Goal: Transaction & Acquisition: Download file/media

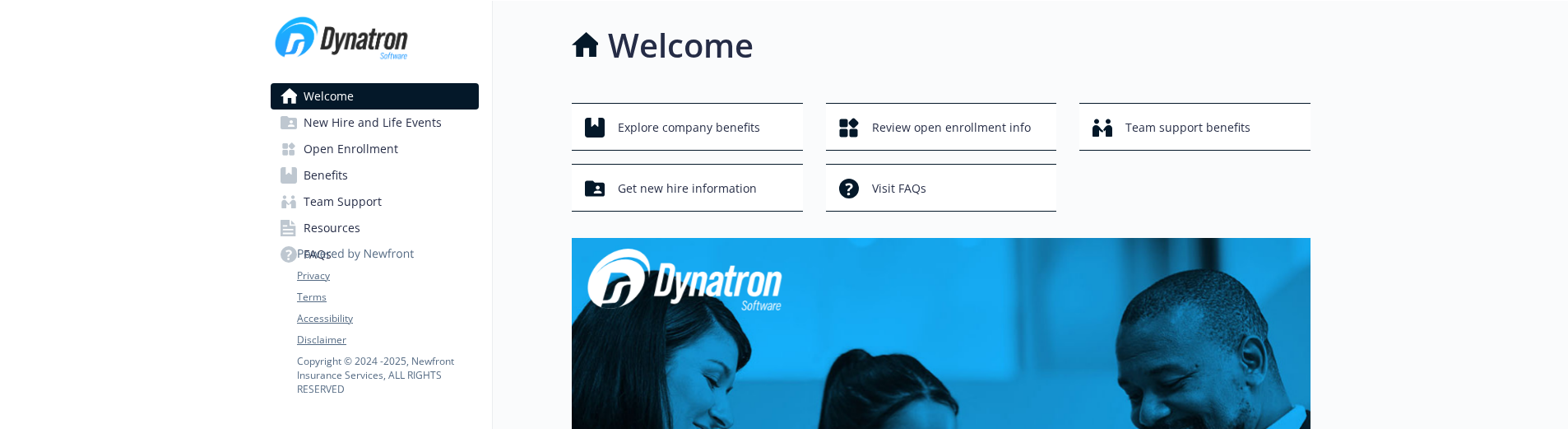
click at [392, 149] on span "Open Enrollment" at bounding box center [351, 148] width 95 height 26
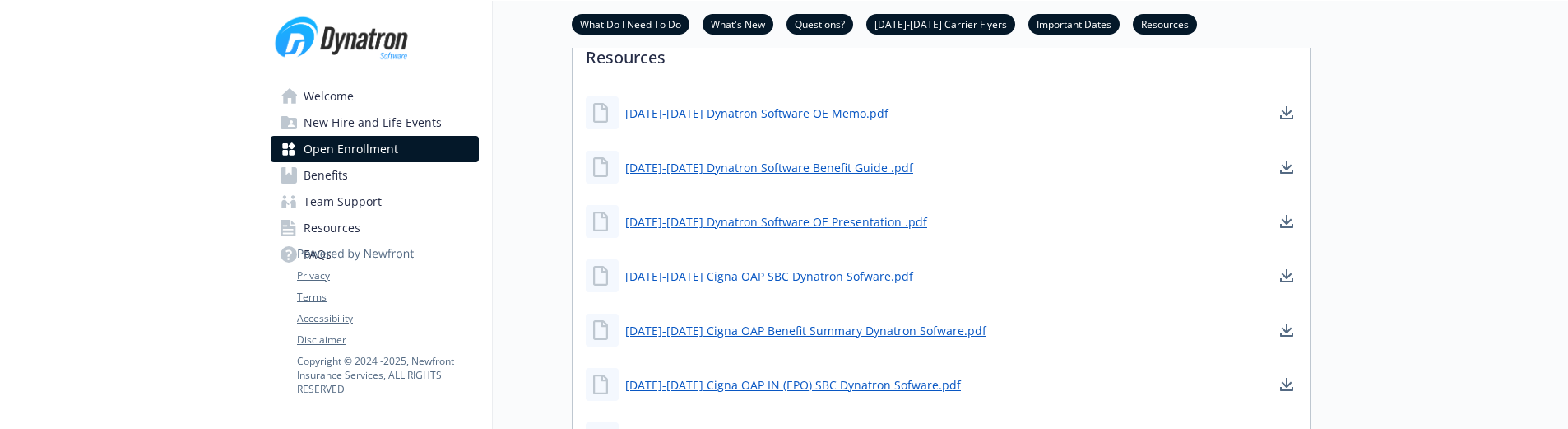
scroll to position [1152, 0]
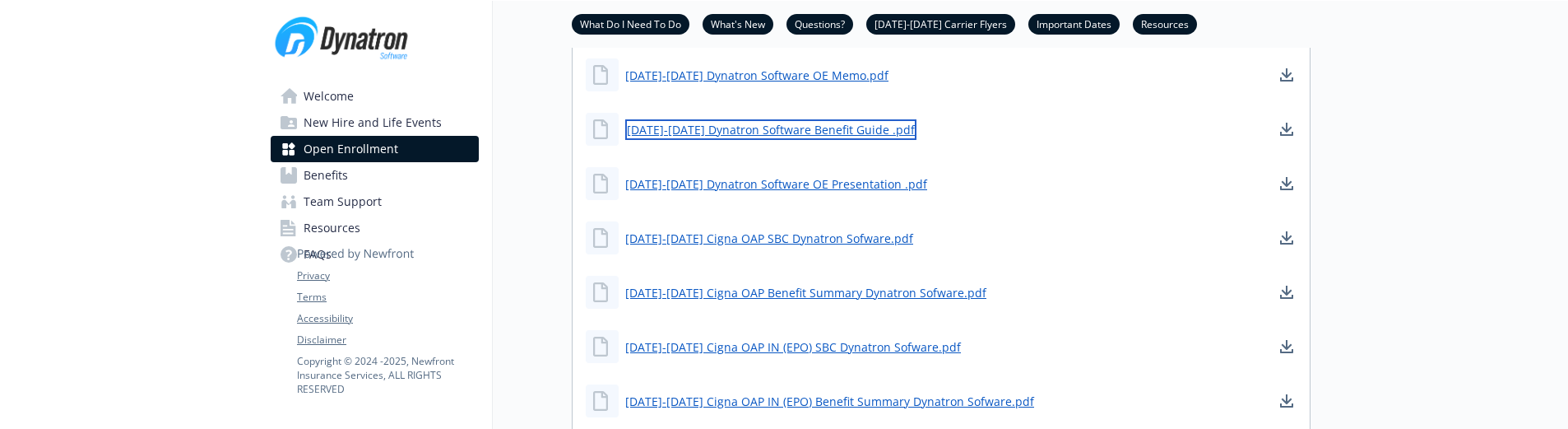
click at [688, 140] on link "[DATE]-[DATE] Dynatron Software Benefit Guide .pdf" at bounding box center [771, 129] width 291 height 20
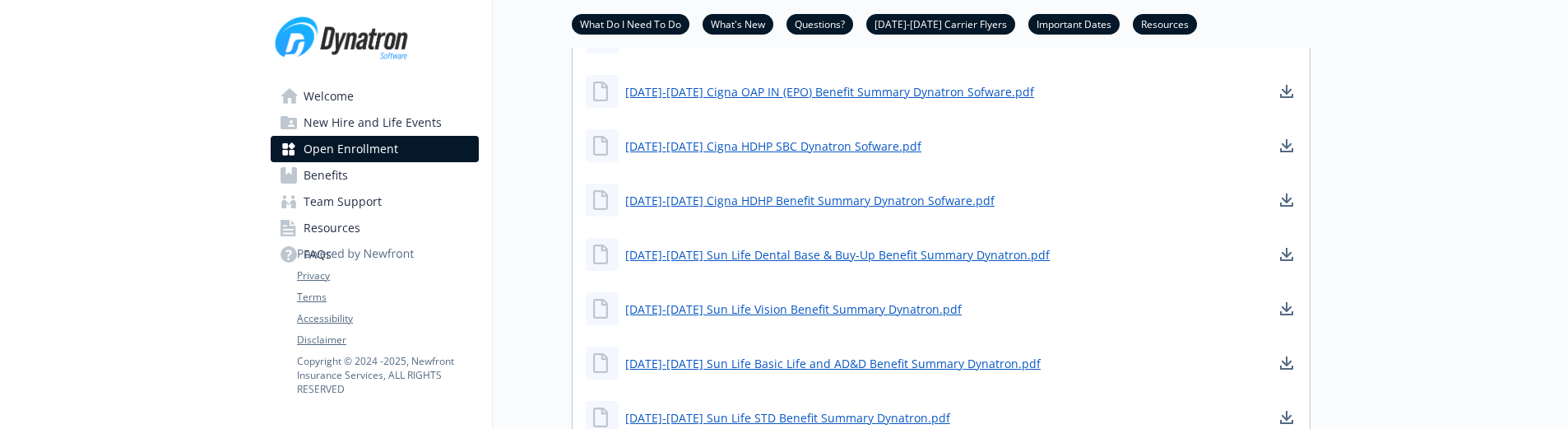
scroll to position [1482, 0]
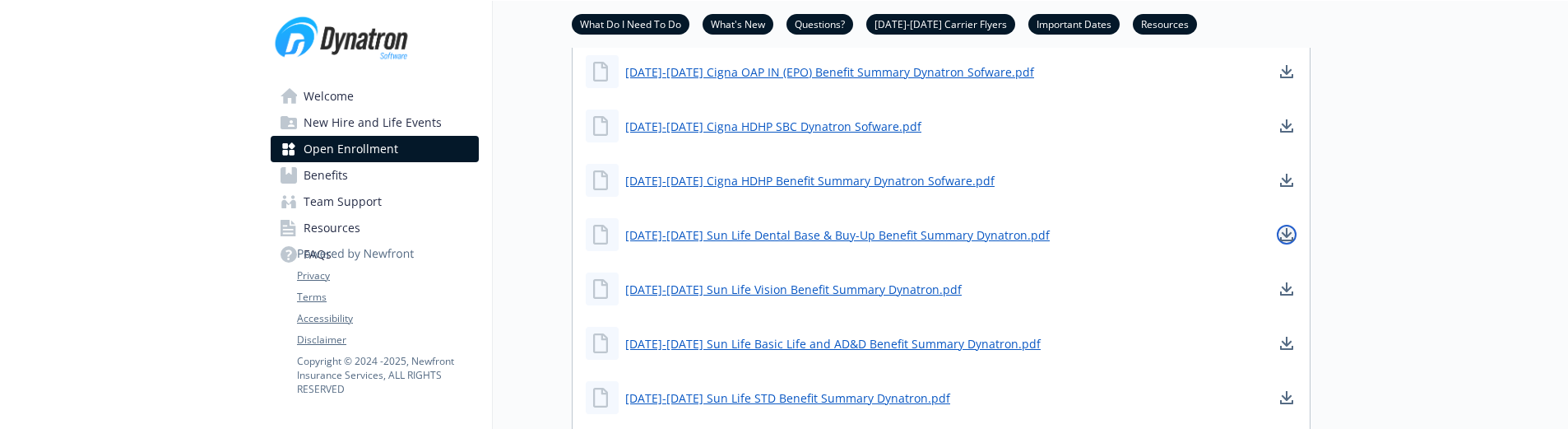
click at [1281, 241] on icon "download document" at bounding box center [1287, 235] width 14 height 14
click at [1284, 295] on icon "download document" at bounding box center [1287, 290] width 14 height 14
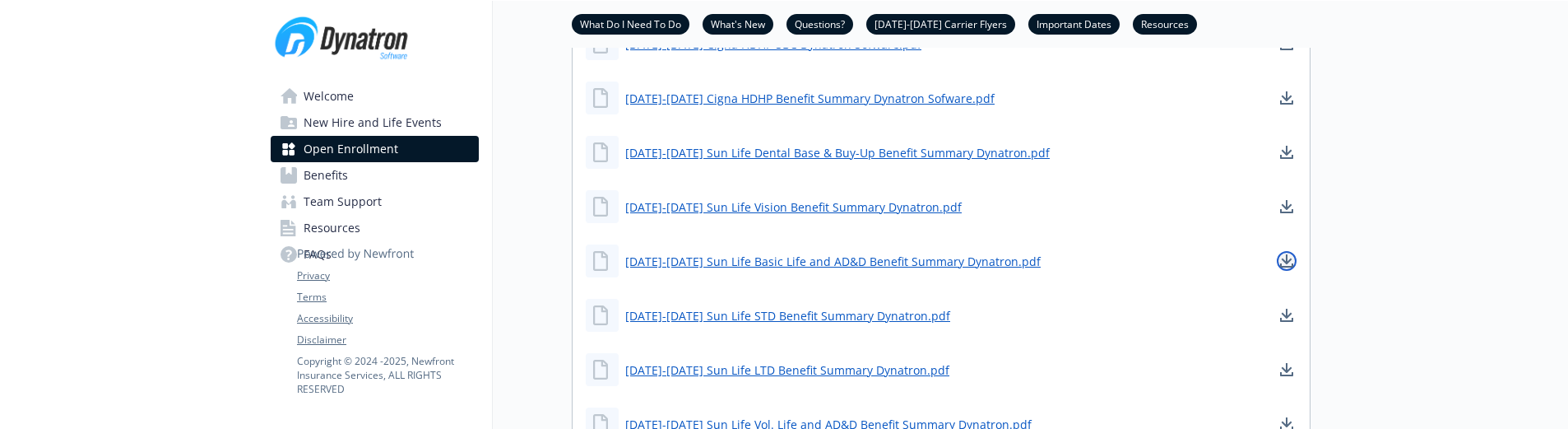
click at [1288, 264] on icon "download document" at bounding box center [1287, 259] width 11 height 10
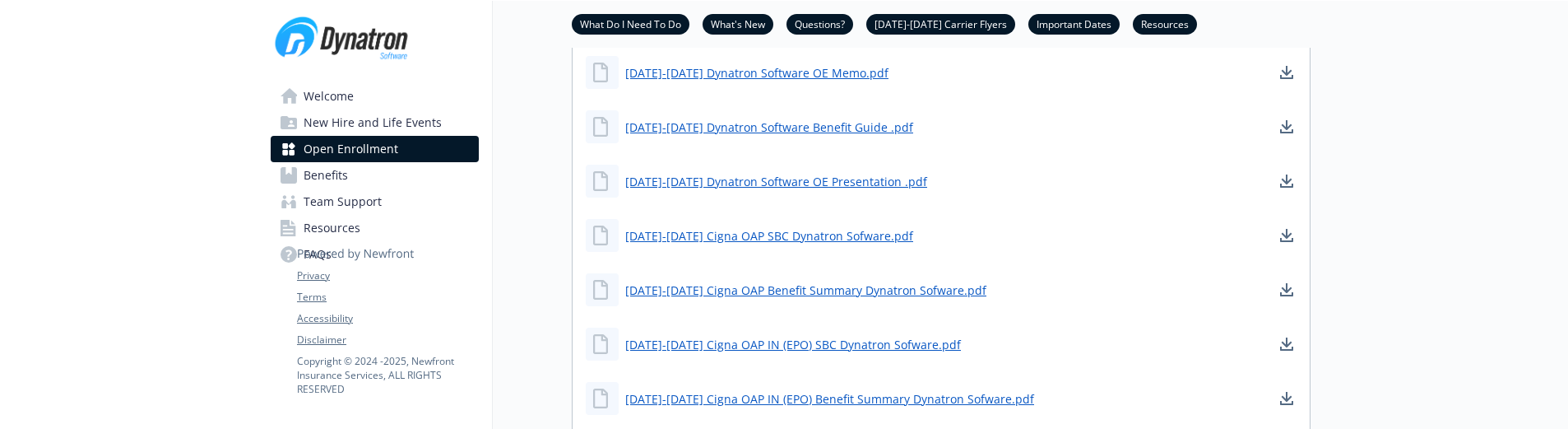
scroll to position [1152, 0]
click at [1292, 82] on icon "download document" at bounding box center [1287, 75] width 14 height 14
click at [1288, 136] on icon "download document" at bounding box center [1287, 130] width 14 height 14
click at [1289, 190] on icon "download document" at bounding box center [1287, 184] width 14 height 14
click at [1282, 187] on icon "download document" at bounding box center [1287, 182] width 11 height 10
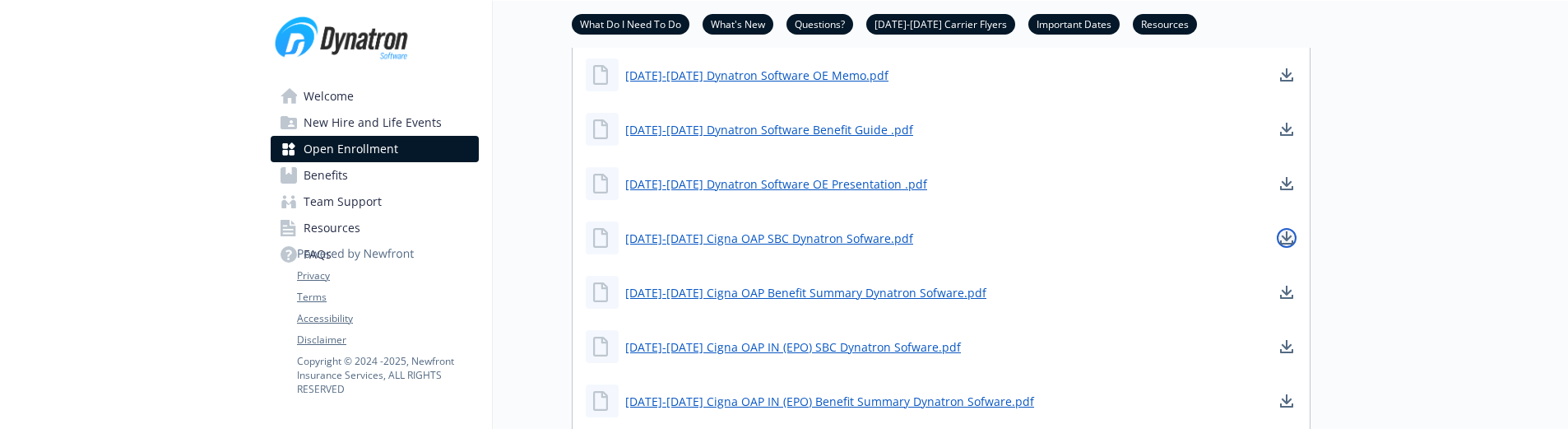
click at [1283, 245] on icon "download document" at bounding box center [1287, 238] width 14 height 14
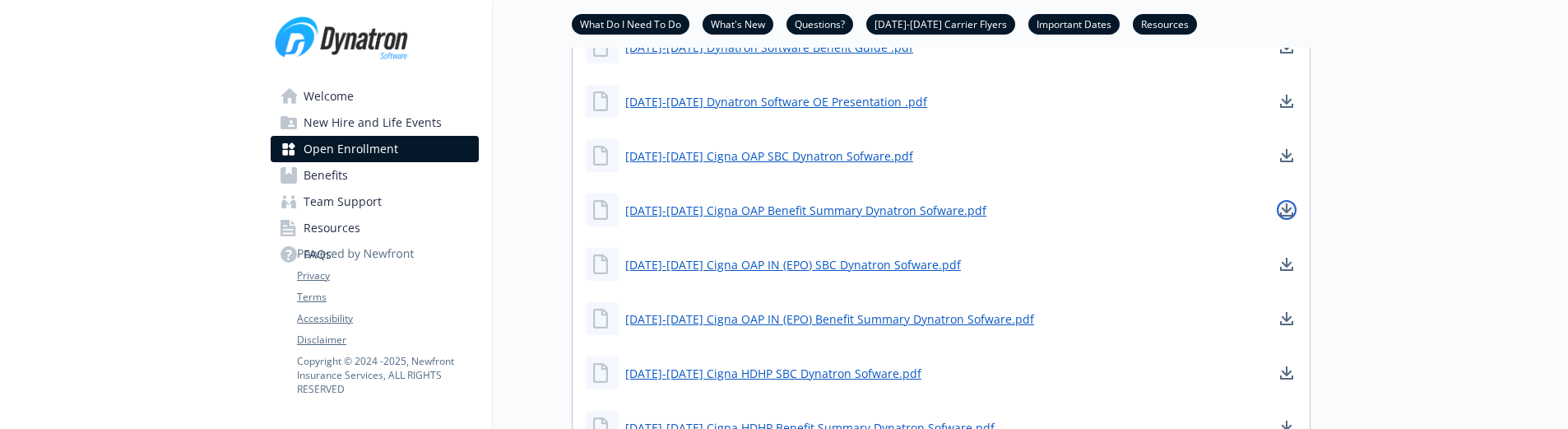
click at [1286, 216] on icon "download document" at bounding box center [1287, 211] width 14 height 14
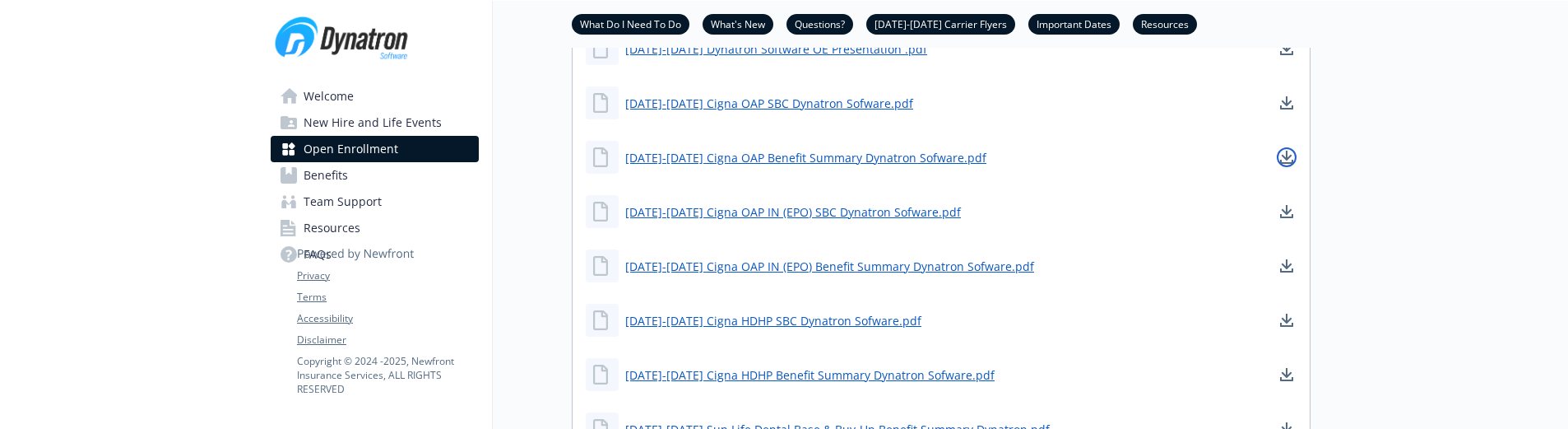
scroll to position [1317, 0]
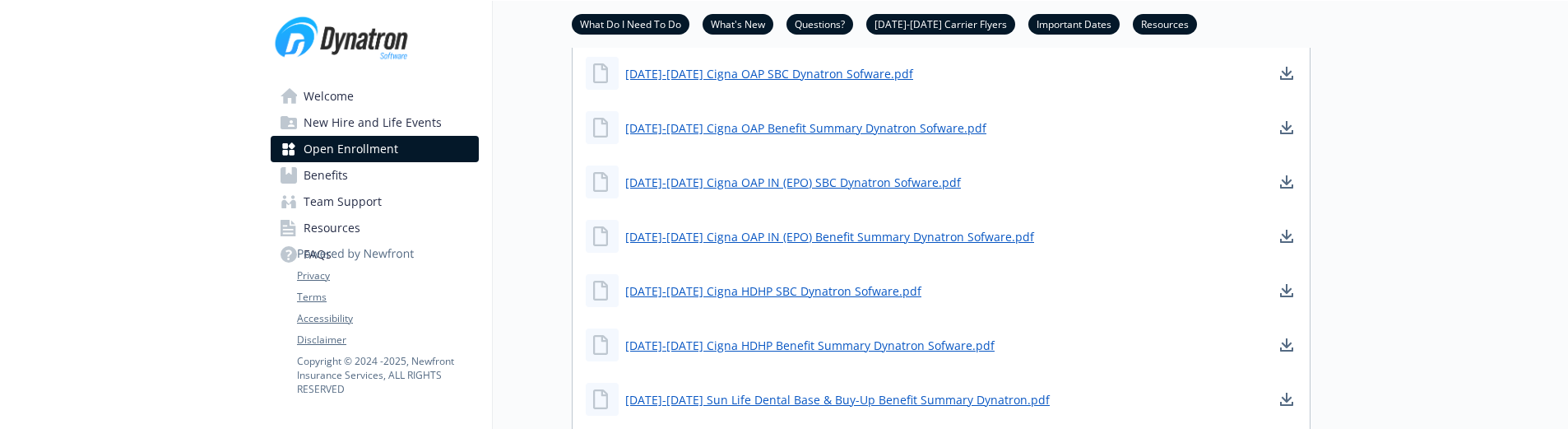
click at [1290, 135] on icon "download document" at bounding box center [1287, 128] width 14 height 14
click at [1291, 188] on icon "download document" at bounding box center [1287, 182] width 14 height 14
click at [1288, 243] on icon "download document" at bounding box center [1287, 237] width 14 height 14
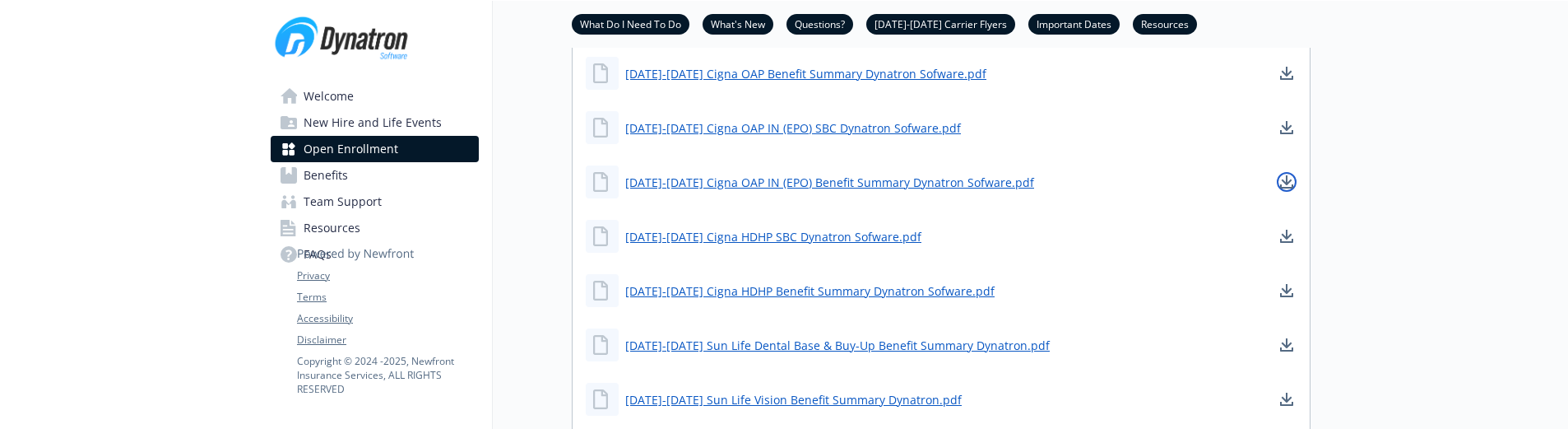
scroll to position [1400, 0]
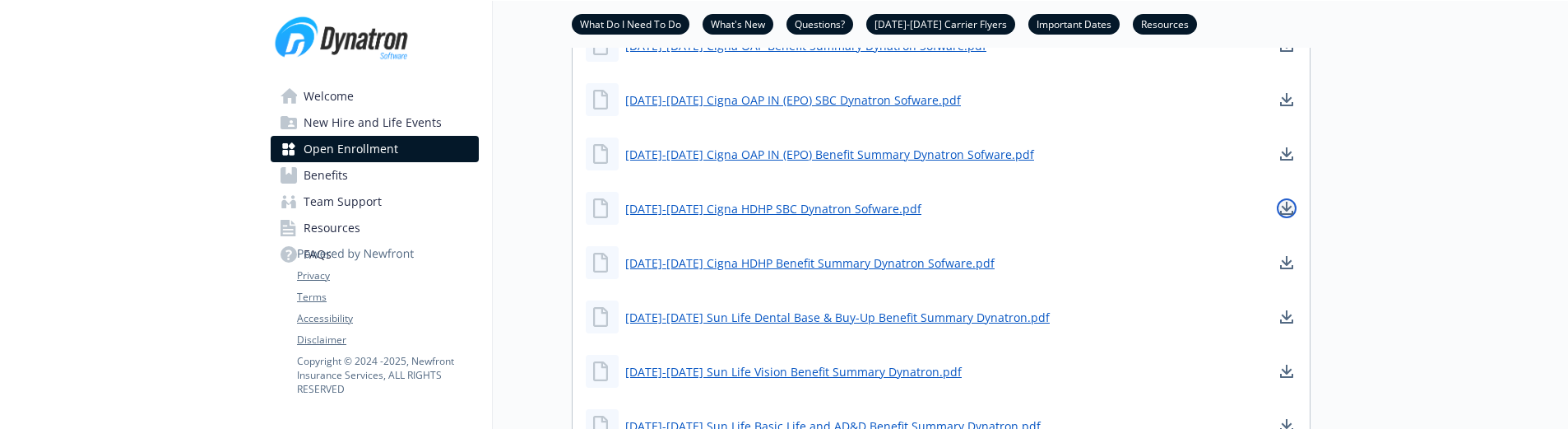
click at [1289, 212] on icon "download document" at bounding box center [1287, 207] width 11 height 10
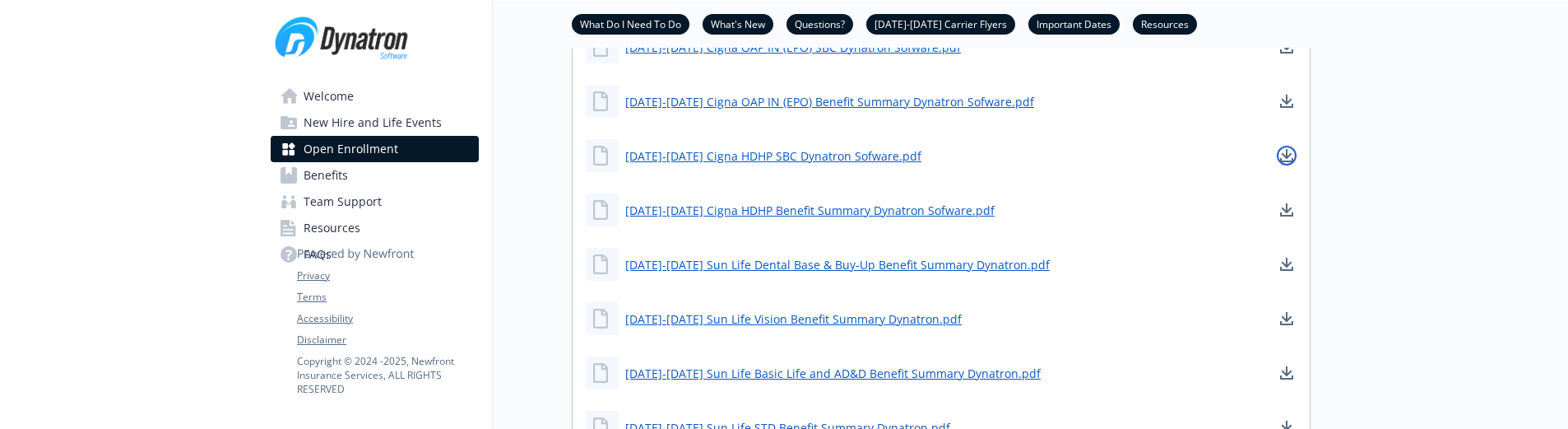
scroll to position [1482, 0]
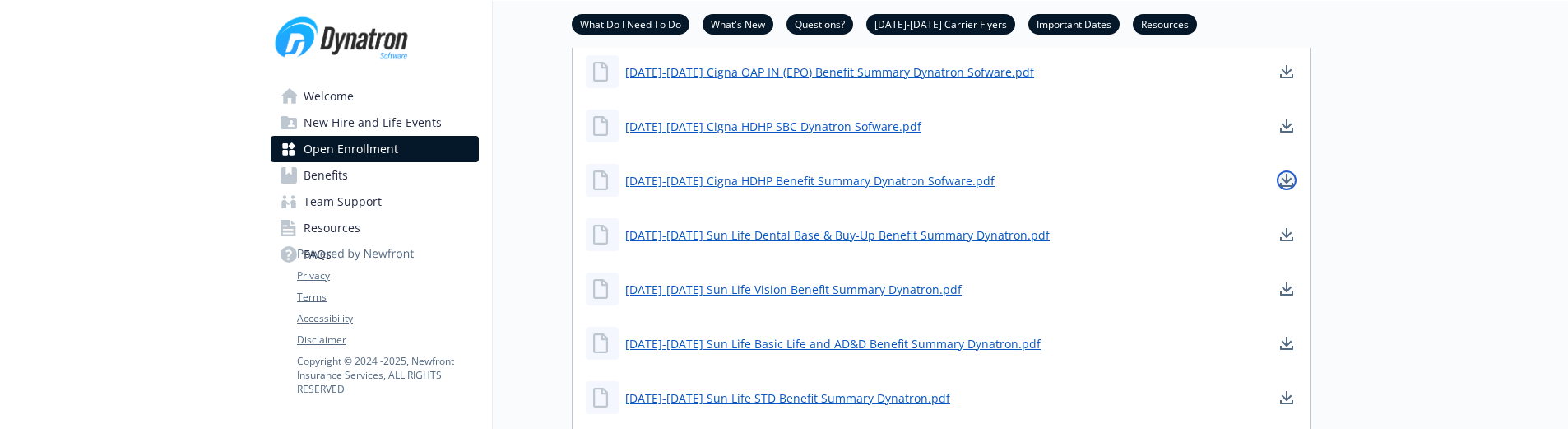
click at [1289, 183] on icon "download document" at bounding box center [1287, 178] width 11 height 10
click at [1293, 241] on icon "download document" at bounding box center [1287, 239] width 14 height 4
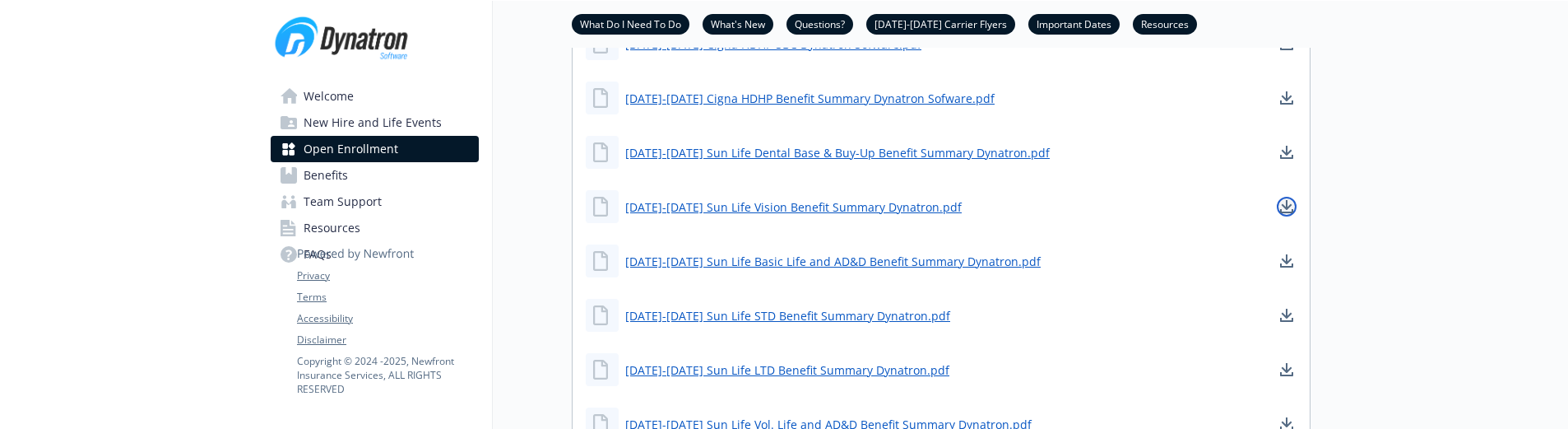
click at [1288, 214] on icon "download document" at bounding box center [1287, 207] width 14 height 14
click at [1291, 210] on icon "download document" at bounding box center [1287, 205] width 11 height 10
click at [1288, 264] on icon "download document" at bounding box center [1287, 259] width 11 height 10
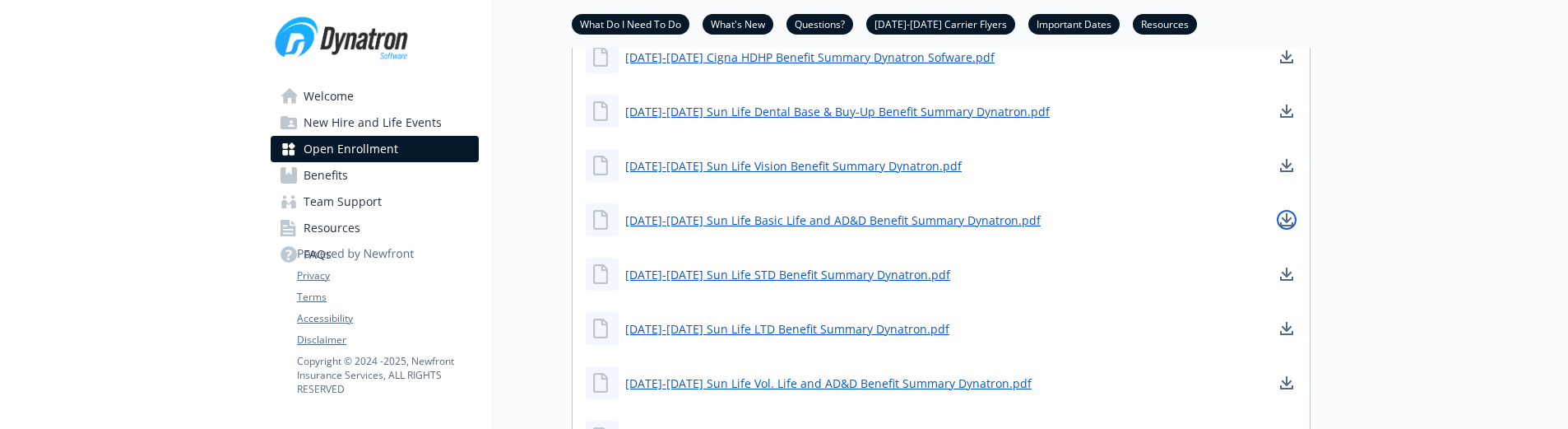
scroll to position [1647, 0]
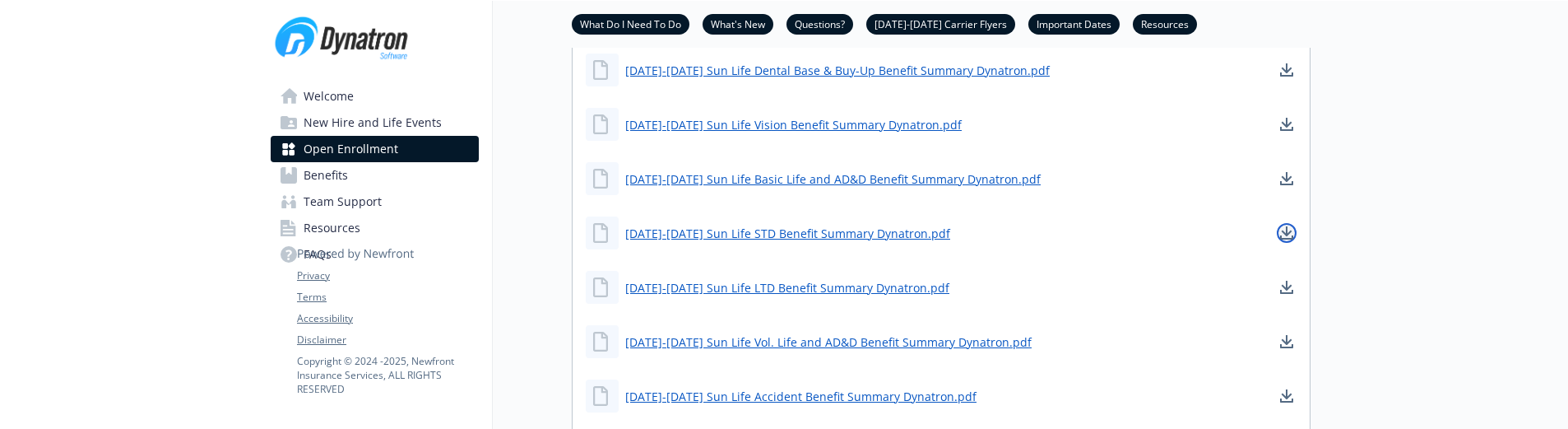
click at [1286, 240] on icon "download document" at bounding box center [1287, 233] width 14 height 14
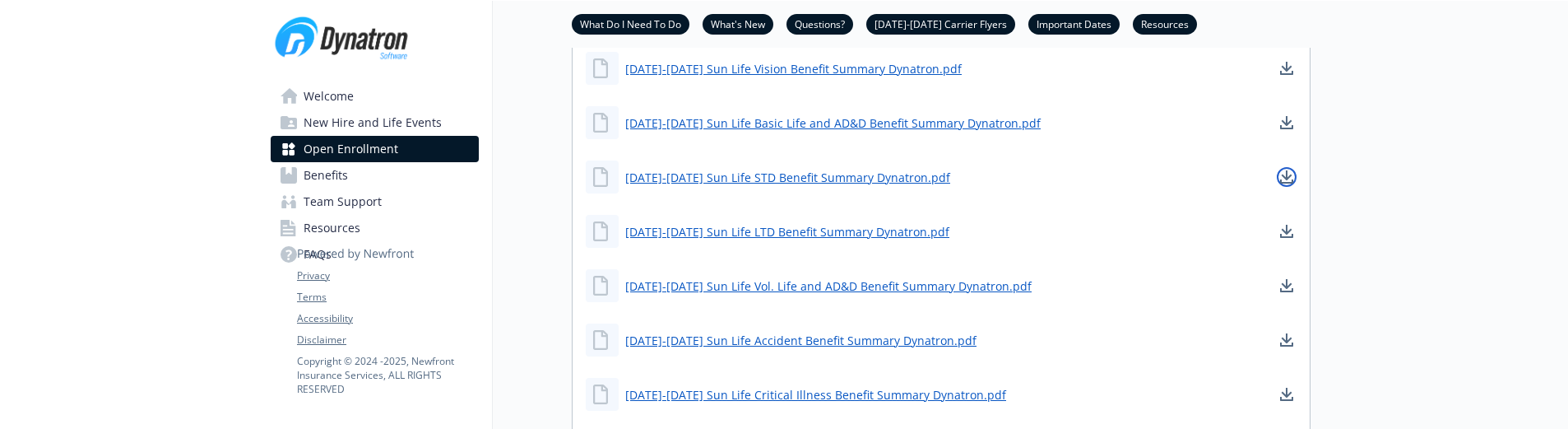
scroll to position [1729, 0]
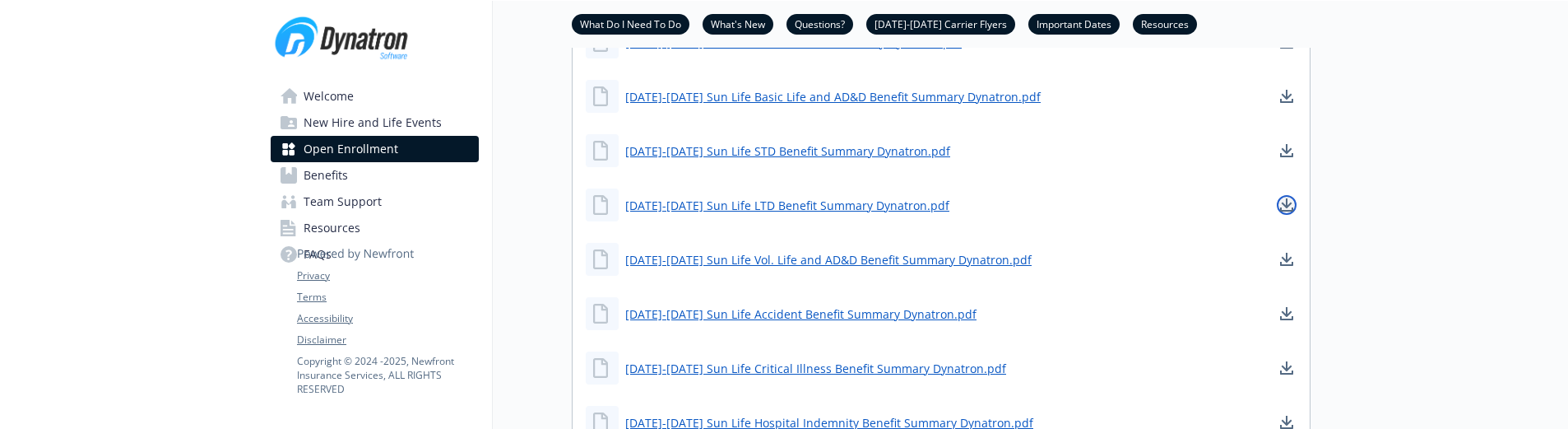
click at [1286, 212] on icon "download document" at bounding box center [1287, 206] width 14 height 14
click at [1285, 266] on icon "download document" at bounding box center [1287, 259] width 14 height 14
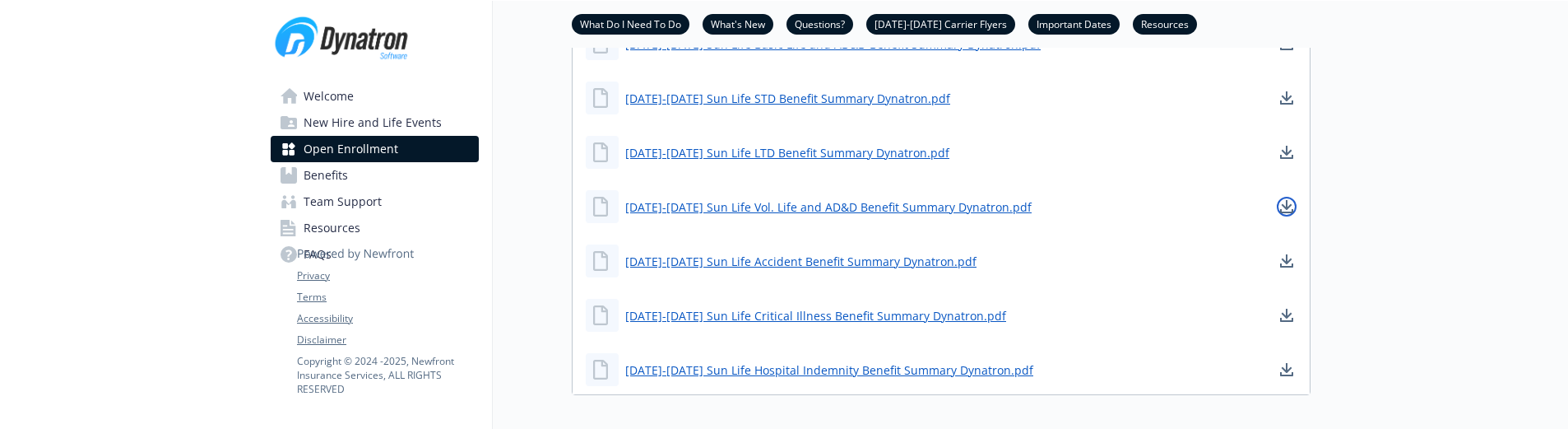
scroll to position [1812, 0]
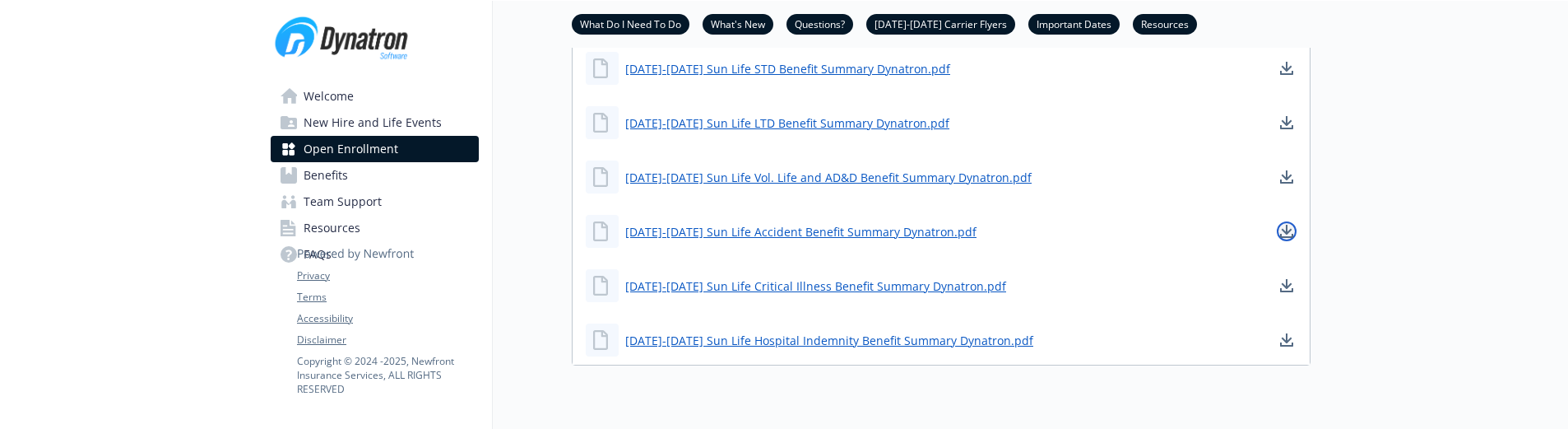
click at [1288, 238] on icon "download document" at bounding box center [1287, 232] width 14 height 14
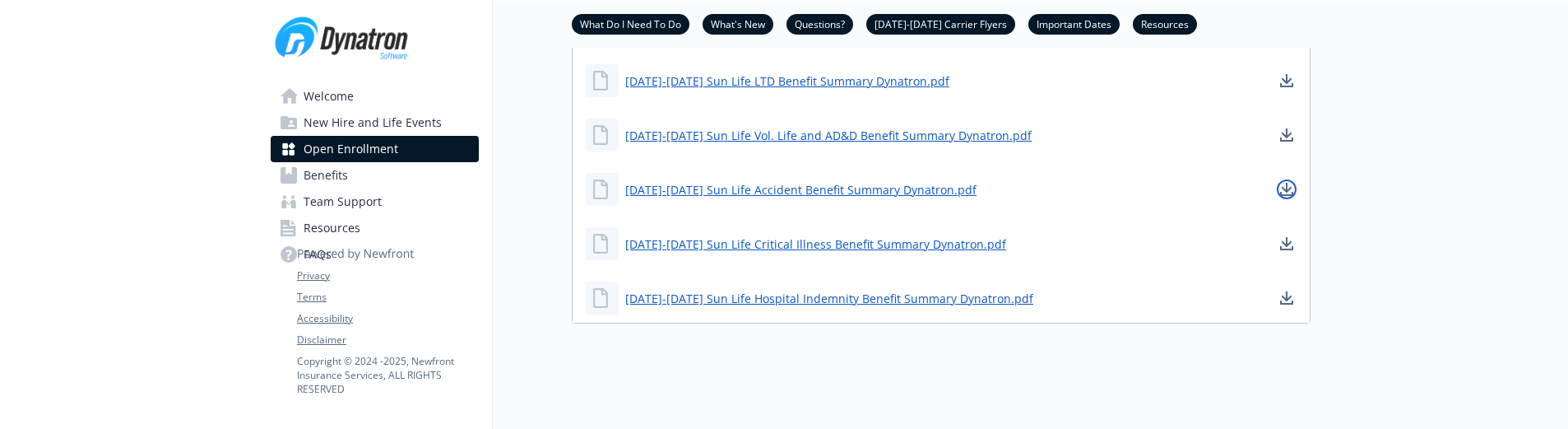
scroll to position [1893, 0]
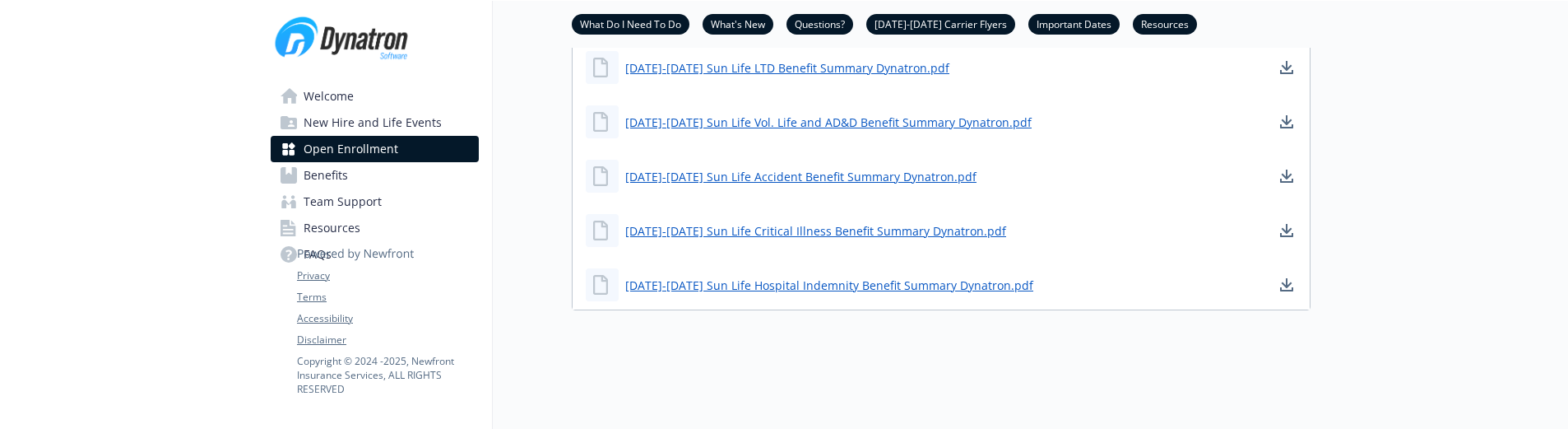
click at [1295, 186] on link "download document" at bounding box center [1287, 176] width 19 height 20
click at [1293, 237] on icon "download document" at bounding box center [1287, 231] width 14 height 14
click at [1290, 292] on icon "download document" at bounding box center [1287, 285] width 14 height 14
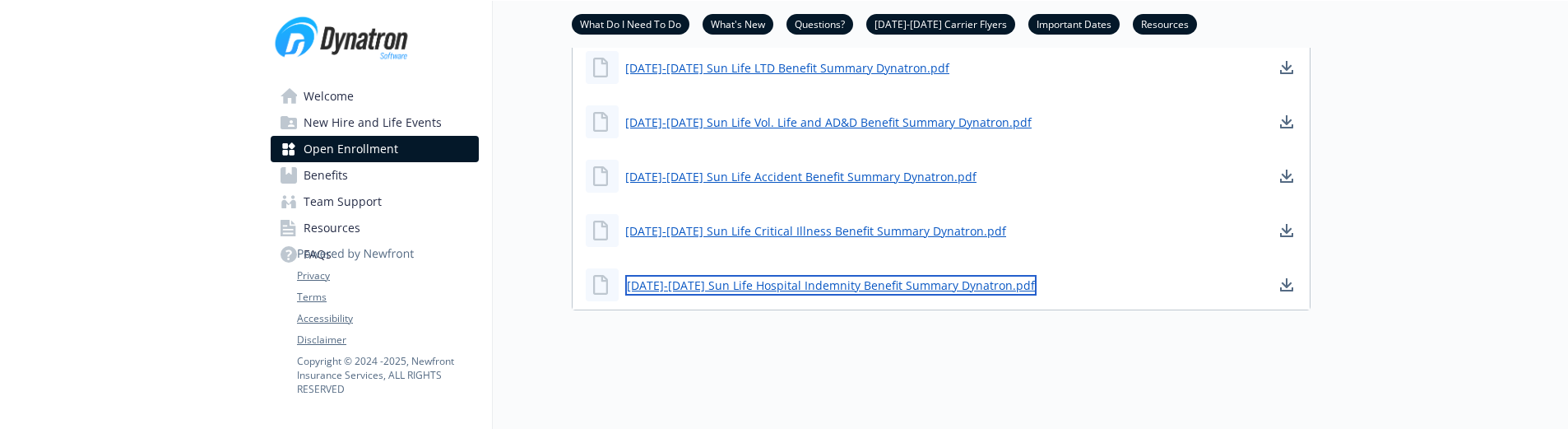
click at [968, 295] on link "[DATE]-[DATE] Sun Life Hospital Indemnity Benefit Summary Dynatron.pdf" at bounding box center [831, 285] width 411 height 20
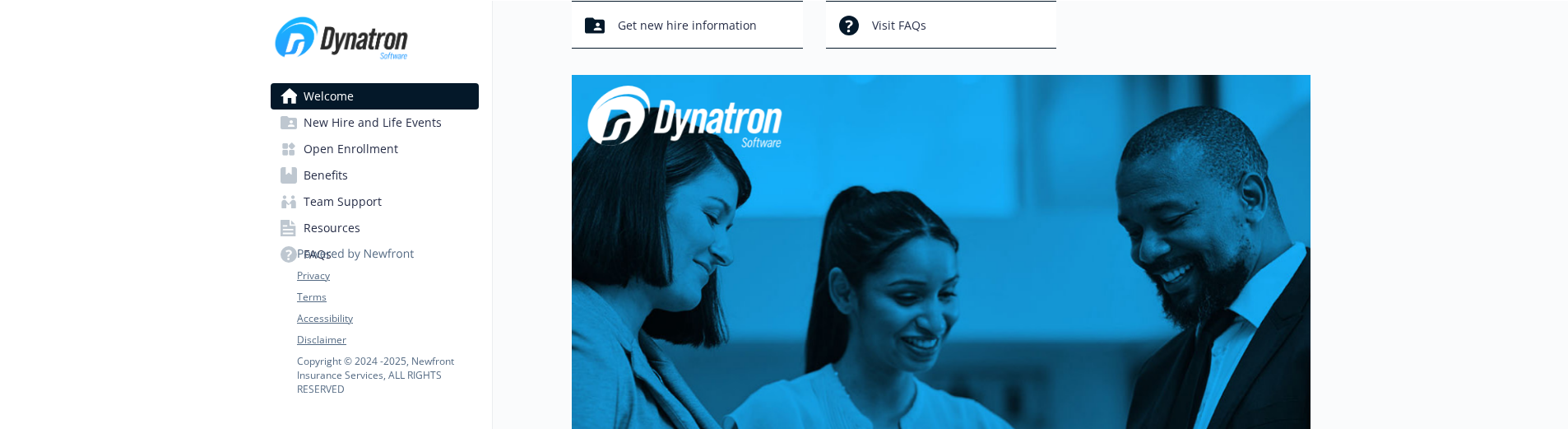
scroll to position [165, 0]
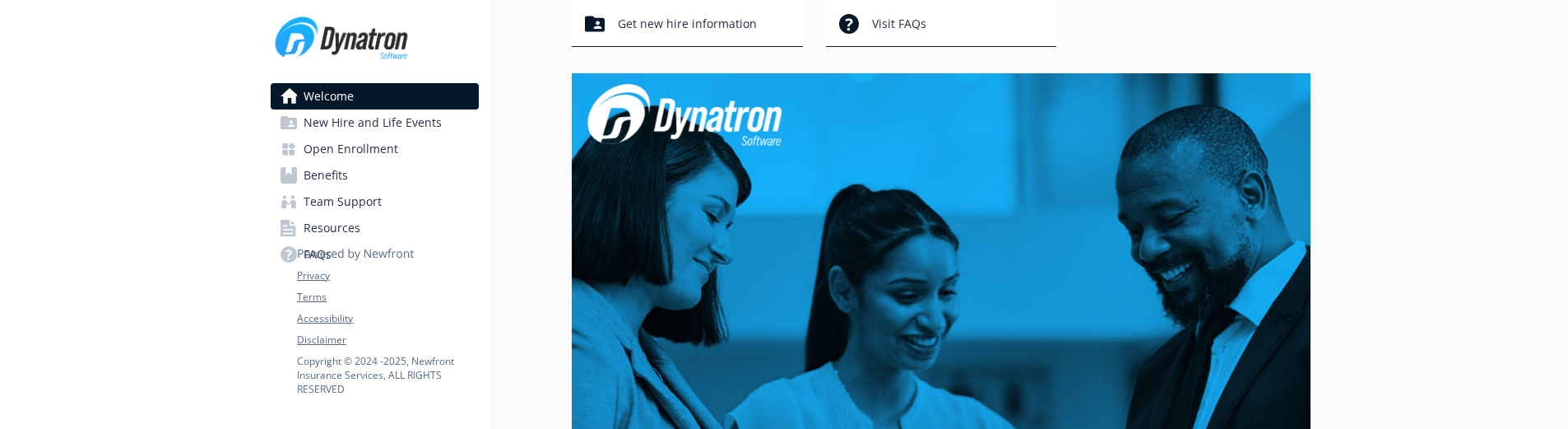
click at [128, 99] on div at bounding box center [129, 363] width 257 height 1054
